Goal: Information Seeking & Learning: Learn about a topic

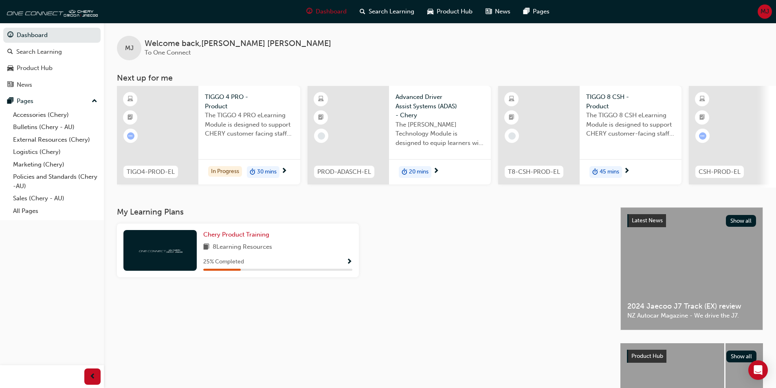
click at [340, 267] on div "25 % Completed" at bounding box center [277, 262] width 149 height 10
click at [349, 263] on span "Show Progress" at bounding box center [349, 262] width 6 height 7
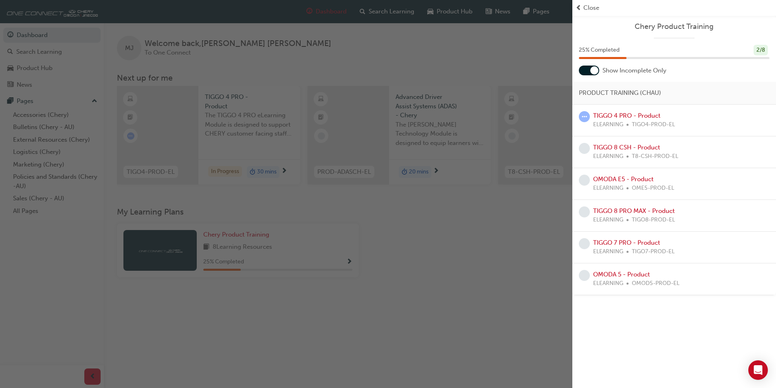
click at [404, 212] on div "button" at bounding box center [286, 194] width 572 height 388
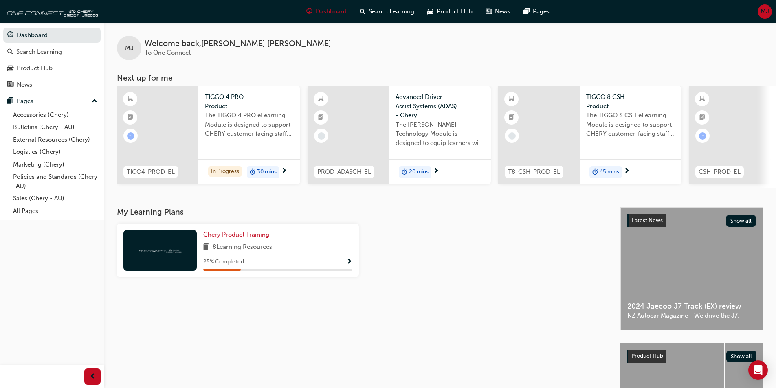
click at [216, 232] on div "Chery Product Training 8 Learning Resources 25 % Completed" at bounding box center [238, 251] width 242 height 54
click at [216, 234] on span "Chery Product Training" at bounding box center [236, 234] width 66 height 7
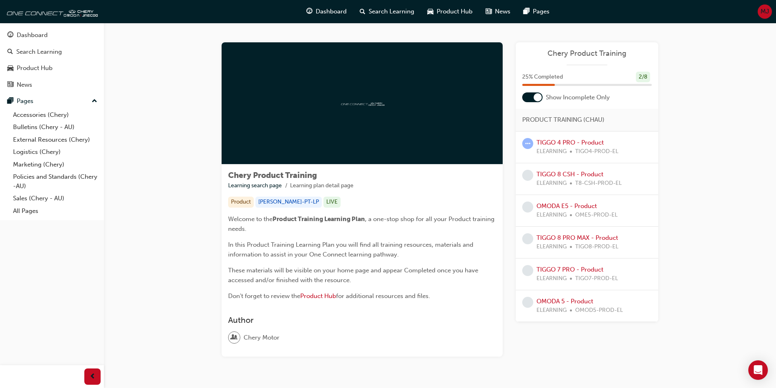
click at [532, 99] on div at bounding box center [532, 97] width 20 height 10
click at [595, 145] on link "TIGGO 4 PRO - Product" at bounding box center [569, 142] width 67 height 7
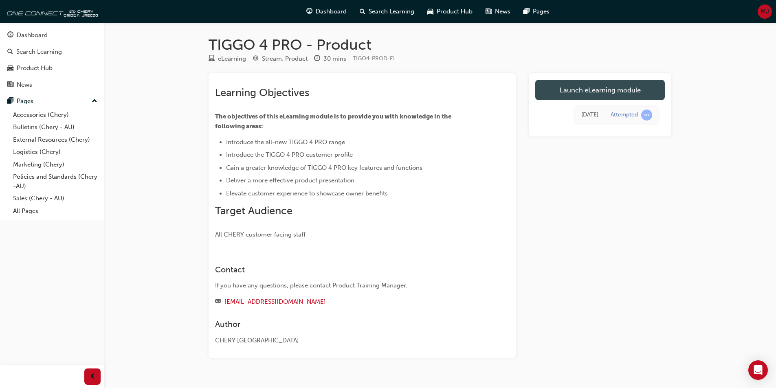
click at [622, 89] on link "Launch eLearning module" at bounding box center [600, 90] width 130 height 20
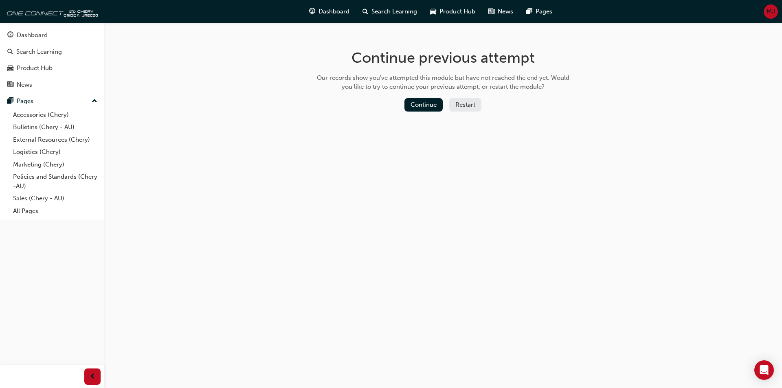
click at [468, 106] on button "Restart" at bounding box center [465, 104] width 32 height 13
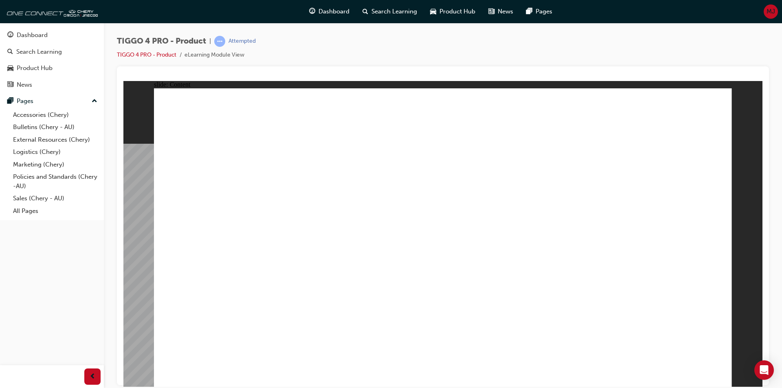
drag, startPoint x: 346, startPoint y: 292, endPoint x: 374, endPoint y: 291, distance: 28.1
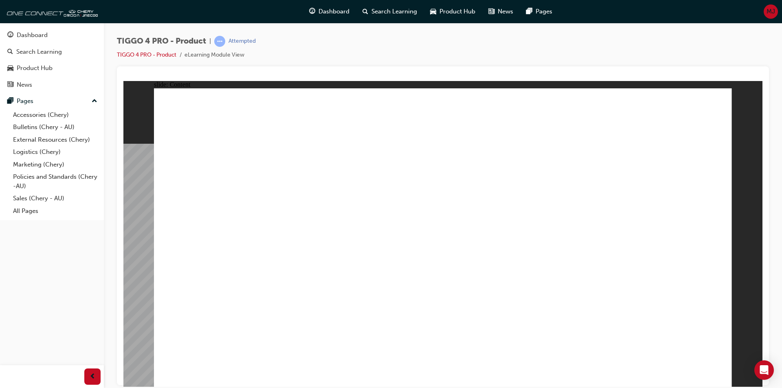
drag, startPoint x: 299, startPoint y: 282, endPoint x: 282, endPoint y: 282, distance: 17.1
